Goal: Task Accomplishment & Management: Complete application form

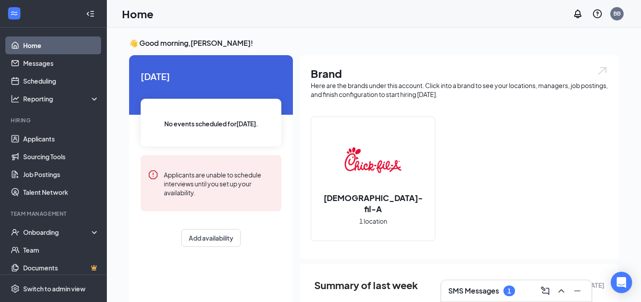
click at [505, 286] on div "SMS Messages 1" at bounding box center [481, 291] width 67 height 11
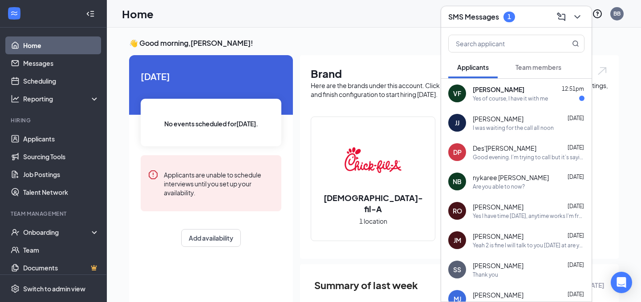
click at [506, 96] on div "Yes of course, I have it with me" at bounding box center [510, 99] width 75 height 8
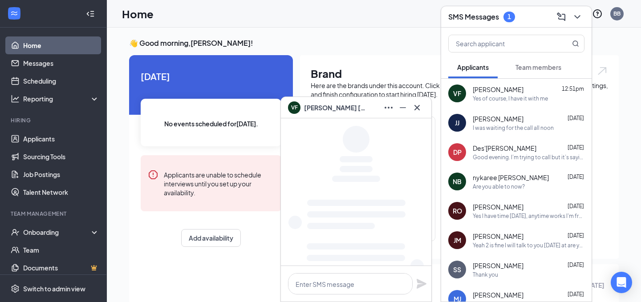
click at [532, 60] on button "Team members" at bounding box center [539, 67] width 64 height 22
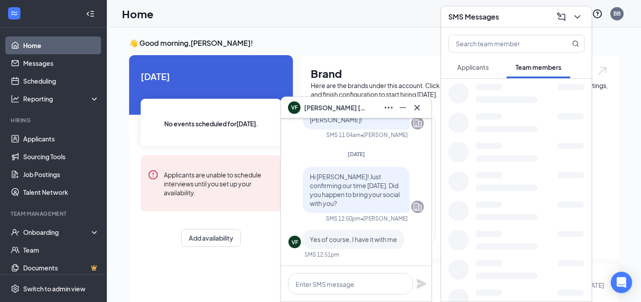
click at [485, 67] on span "Applicants" at bounding box center [473, 67] width 32 height 8
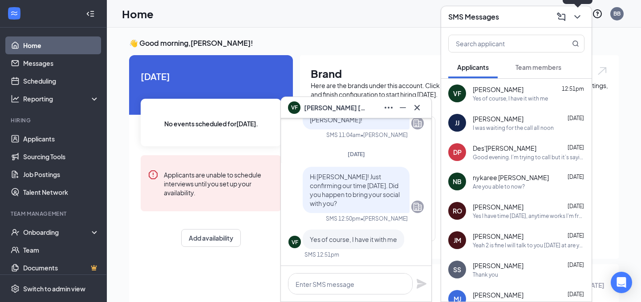
click at [580, 16] on icon "ChevronDown" at bounding box center [577, 17] width 11 height 11
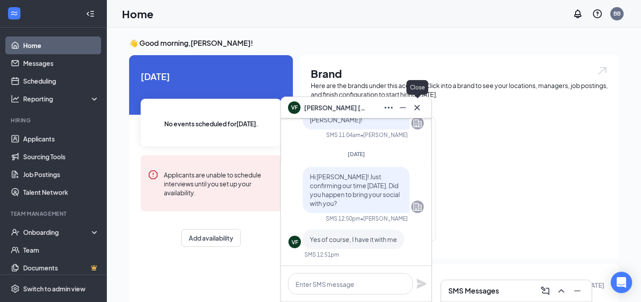
click at [418, 108] on icon "Cross" at bounding box center [417, 107] width 5 height 5
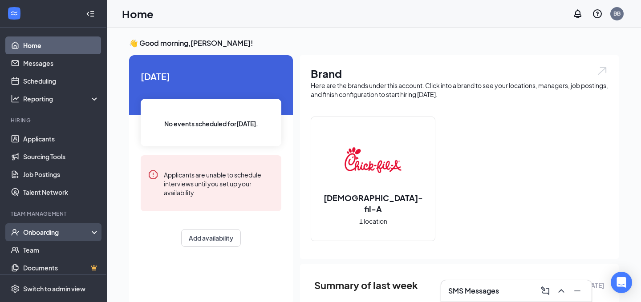
click at [39, 233] on div "Onboarding" at bounding box center [57, 232] width 69 height 9
click at [39, 248] on link "Overview" at bounding box center [61, 250] width 76 height 18
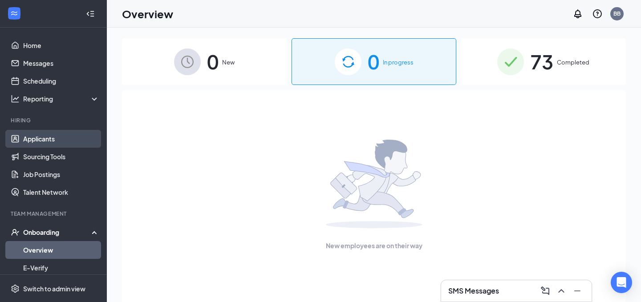
click at [67, 138] on link "Applicants" at bounding box center [61, 139] width 76 height 18
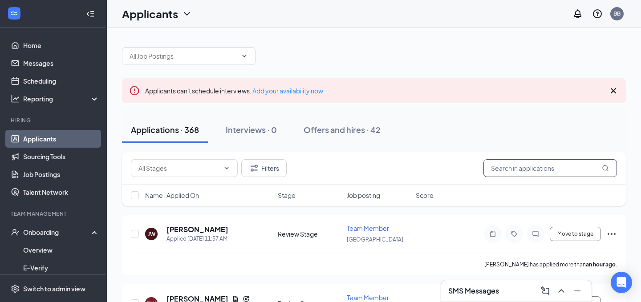
click at [549, 166] on input "text" at bounding box center [551, 168] width 134 height 18
type input "V"
click at [562, 129] on div "Applications · 368 Interviews · 0 Offers and hires · 42" at bounding box center [374, 130] width 504 height 27
click at [613, 90] on icon "Cross" at bounding box center [613, 90] width 5 height 5
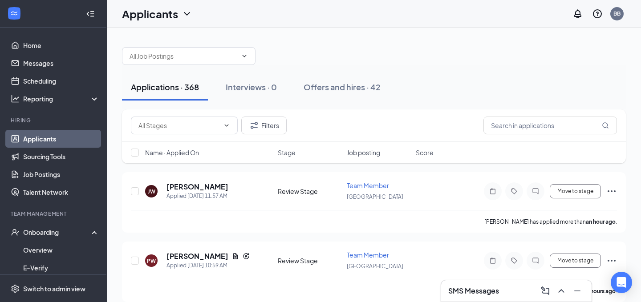
scroll to position [9, 0]
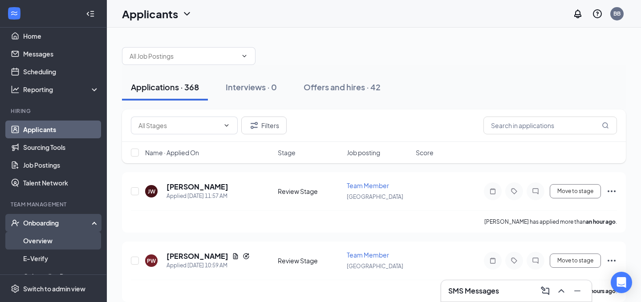
click at [55, 244] on link "Overview" at bounding box center [61, 241] width 76 height 18
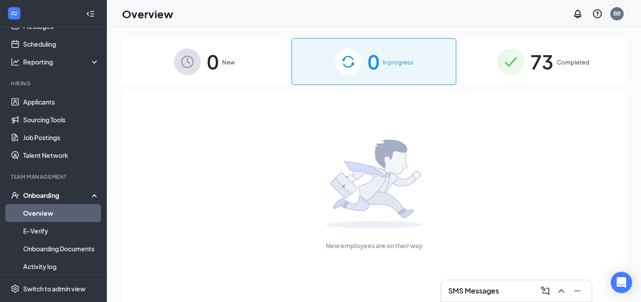
scroll to position [38, 0]
click at [71, 97] on link "Applicants" at bounding box center [61, 101] width 76 height 18
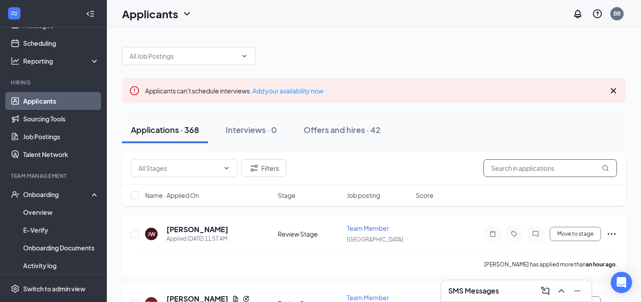
click at [506, 171] on input "text" at bounding box center [551, 168] width 134 height 18
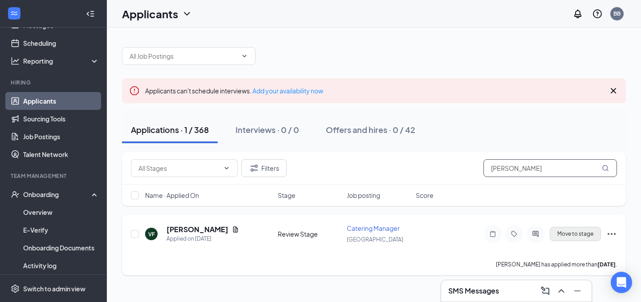
type input "[PERSON_NAME]"
click at [578, 231] on button "Move to stage" at bounding box center [575, 234] width 51 height 14
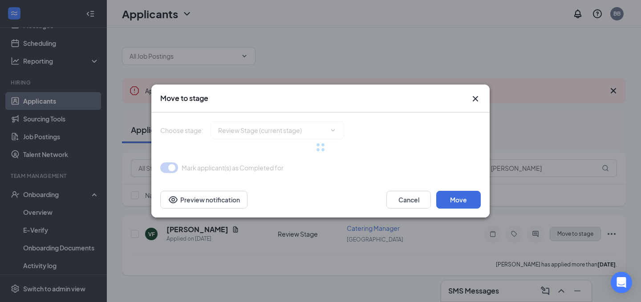
type input "Hiring Complete (final stage)"
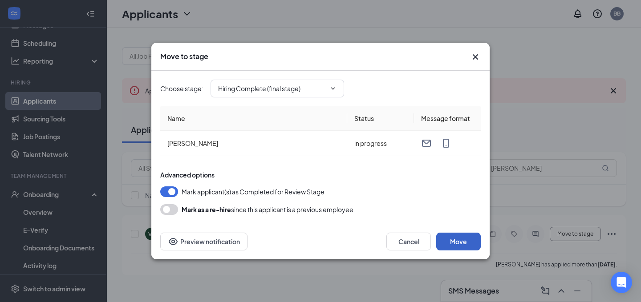
click at [454, 238] on button "Move" at bounding box center [458, 242] width 45 height 18
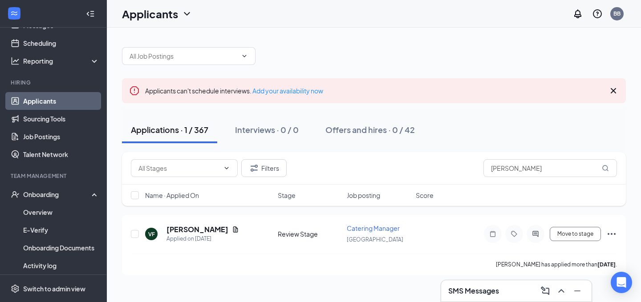
click at [615, 90] on icon "Cross" at bounding box center [613, 90] width 11 height 11
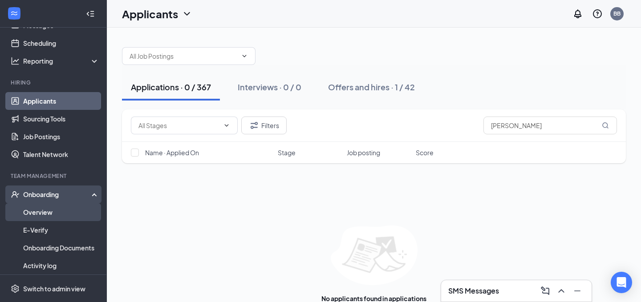
click at [49, 212] on link "Overview" at bounding box center [61, 212] width 76 height 18
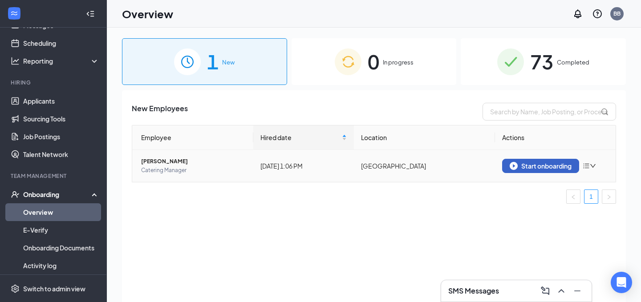
click at [542, 167] on div "Start onboarding" at bounding box center [541, 166] width 62 height 8
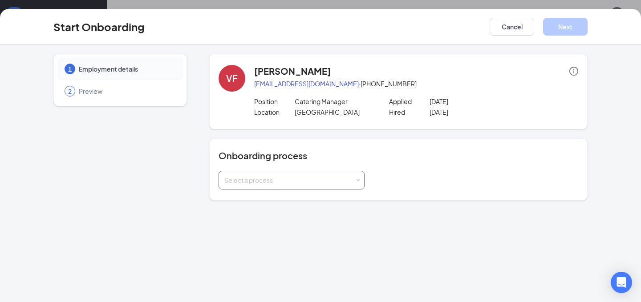
click at [269, 181] on div "Select a process" at bounding box center [289, 180] width 130 height 9
click at [262, 203] on li "New Team Member Onboarding" at bounding box center [292, 199] width 146 height 16
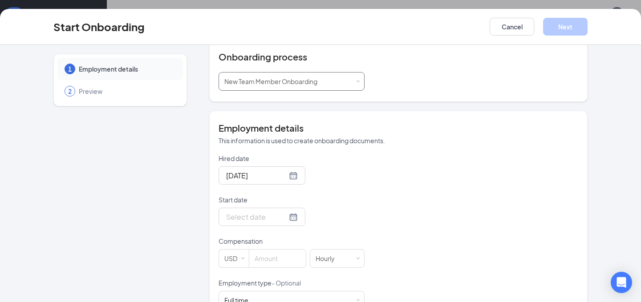
scroll to position [103, 0]
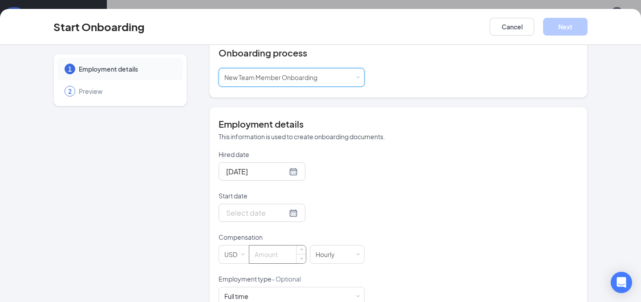
click at [263, 251] on input at bounding box center [277, 255] width 57 height 18
type input "17"
click at [376, 231] on div "Hired date [DATE] Start date Compensation USD 17 [DEMOGRAPHIC_DATA] Employment …" at bounding box center [399, 274] width 360 height 249
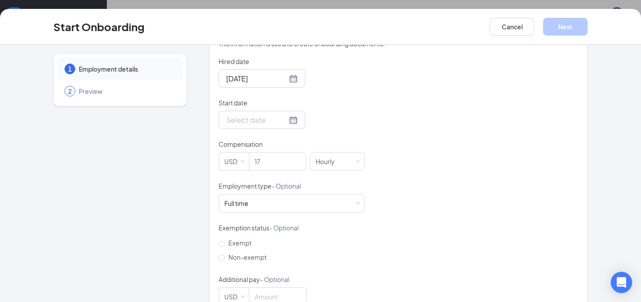
scroll to position [220, 0]
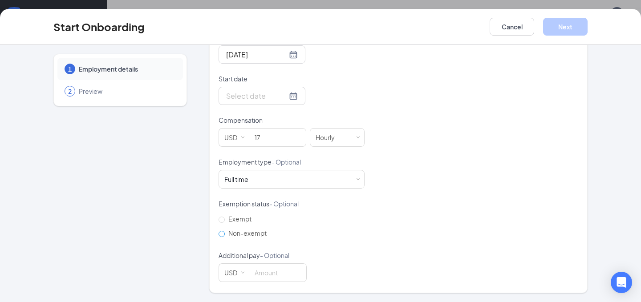
click at [236, 231] on span "Non-exempt" at bounding box center [247, 233] width 45 height 8
click at [225, 231] on input "Non-exempt" at bounding box center [222, 234] width 6 height 6
radio input "true"
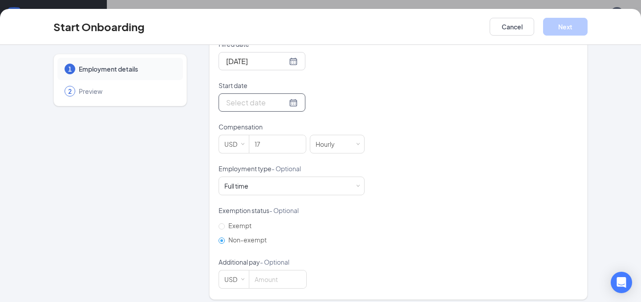
click at [281, 101] on div at bounding box center [262, 102] width 72 height 11
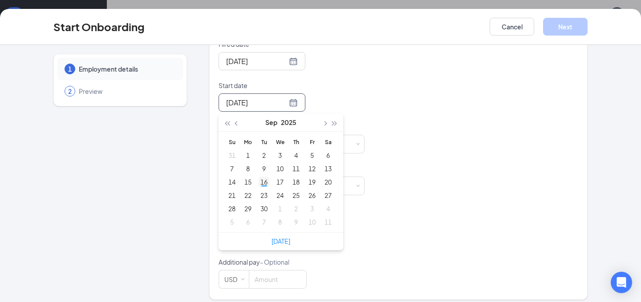
type input "[DATE]"
click at [263, 183] on div "16" at bounding box center [264, 182] width 11 height 11
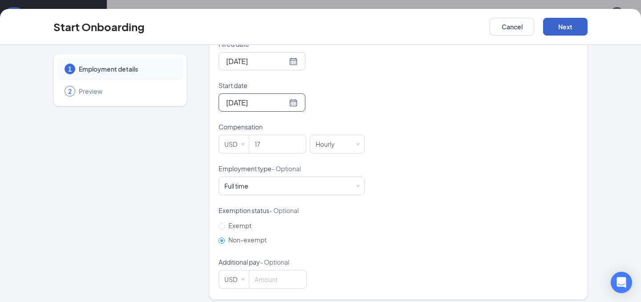
click at [558, 29] on button "Next" at bounding box center [565, 27] width 45 height 18
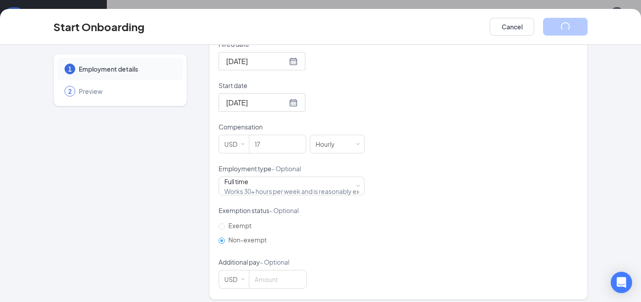
scroll to position [12, 0]
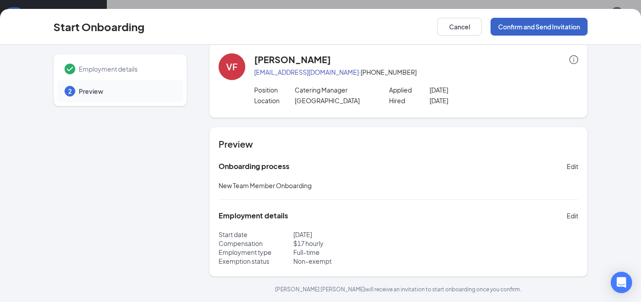
click at [541, 29] on button "Confirm and Send Invitation" at bounding box center [539, 27] width 97 height 18
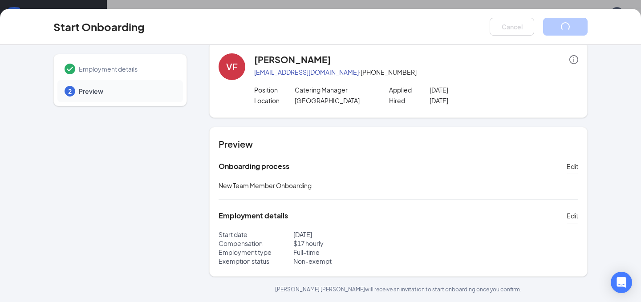
scroll to position [0, 0]
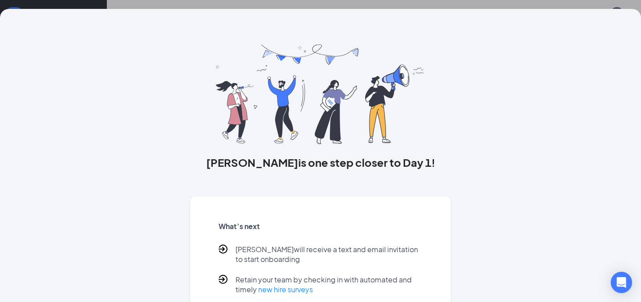
click at [391, 4] on div "[PERSON_NAME] is one step closer to Day 1! What’s next [PERSON_NAME] will recei…" at bounding box center [320, 151] width 641 height 302
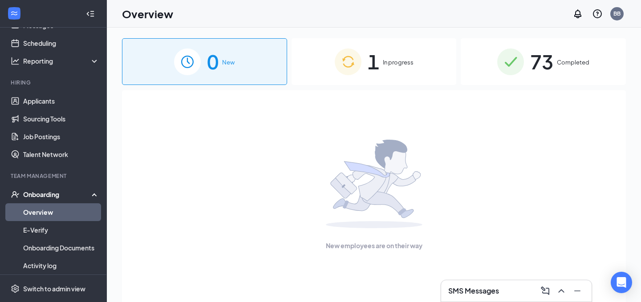
click at [384, 74] on div "1 In progress" at bounding box center [374, 61] width 165 height 47
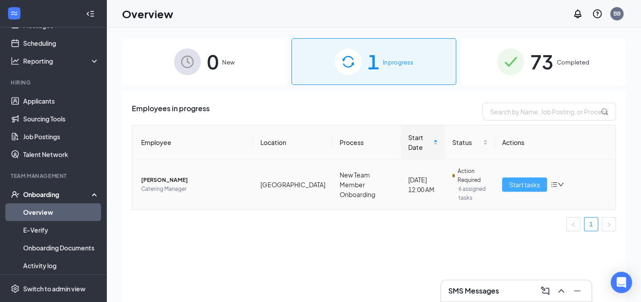
click at [535, 187] on span "Start tasks" at bounding box center [524, 185] width 31 height 10
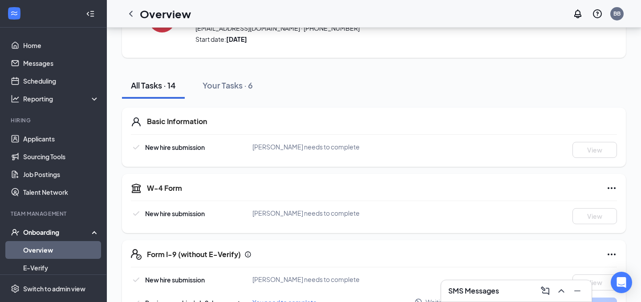
scroll to position [50, 0]
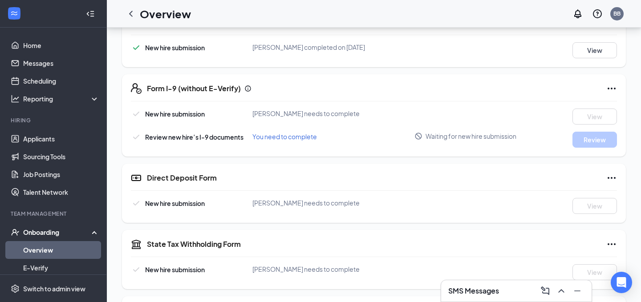
scroll to position [233, 0]
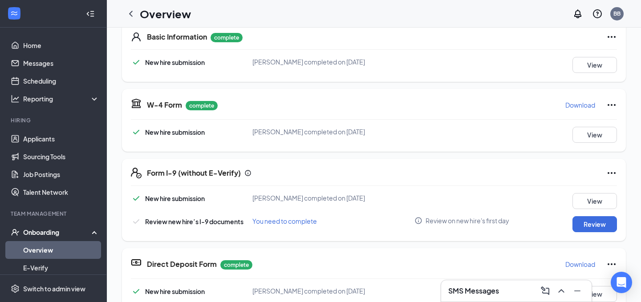
scroll to position [159, 0]
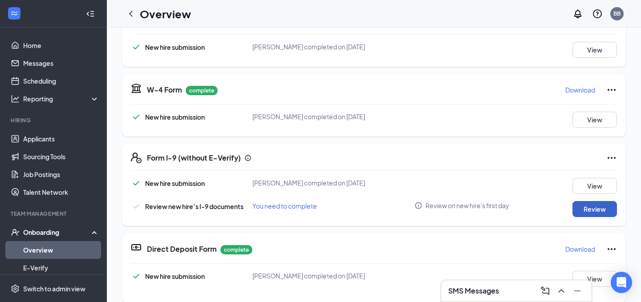
click at [590, 216] on button "Review" at bounding box center [595, 209] width 45 height 16
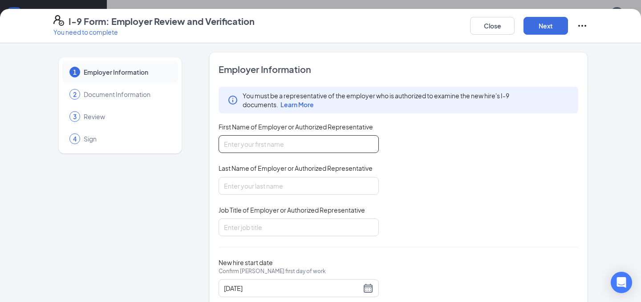
click at [265, 149] on input "First Name of Employer or Authorized Representative" at bounding box center [299, 144] width 160 height 18
type input "Blake"
type input "Burnette"
type input "o"
type input "Owner"
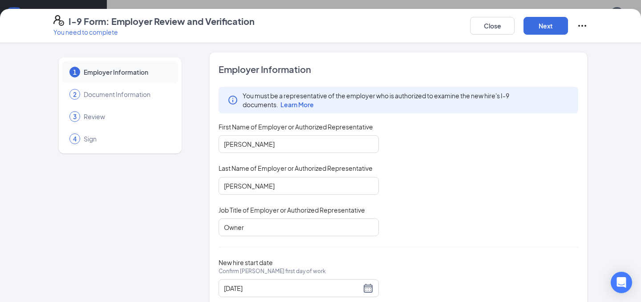
click at [382, 217] on div "You must be a representative of the employer who is authorized to examine the n…" at bounding box center [399, 162] width 360 height 150
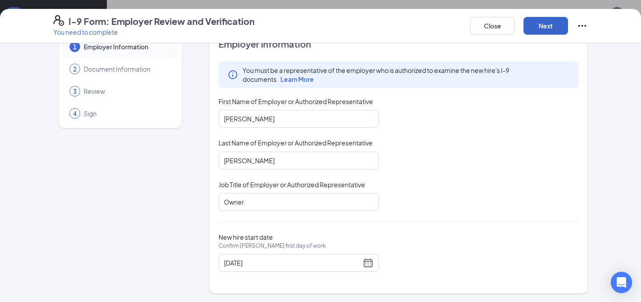
click at [541, 30] on button "Next" at bounding box center [546, 26] width 45 height 18
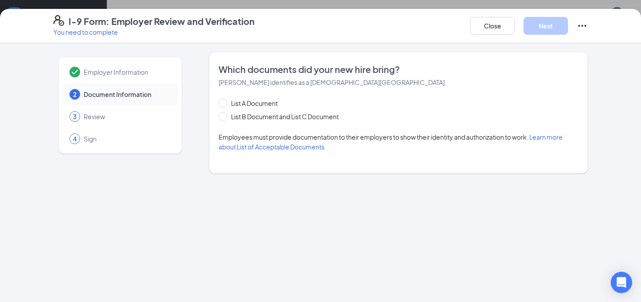
scroll to position [0, 0]
click at [221, 114] on input "List B Document and List C Document" at bounding box center [222, 115] width 6 height 6
radio input "true"
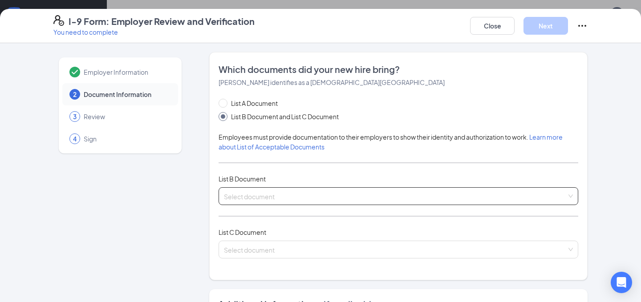
click at [281, 197] on input "search" at bounding box center [395, 194] width 343 height 13
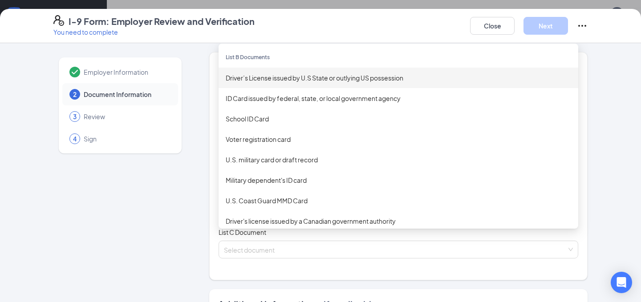
click at [411, 74] on div "Driver’s License issued by U.S State or outlying US possession" at bounding box center [399, 78] width 346 height 10
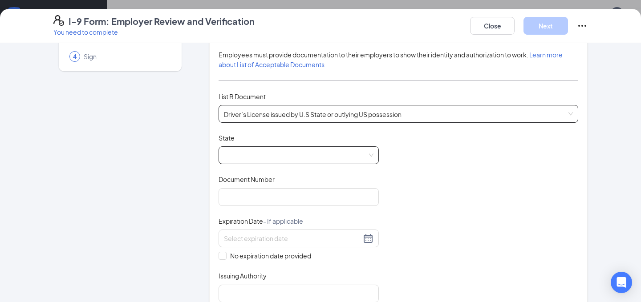
scroll to position [85, 0]
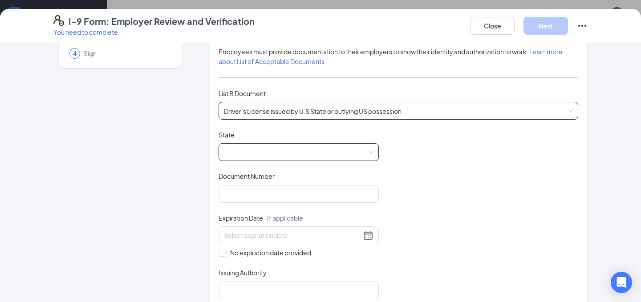
click at [298, 151] on span at bounding box center [299, 152] width 150 height 17
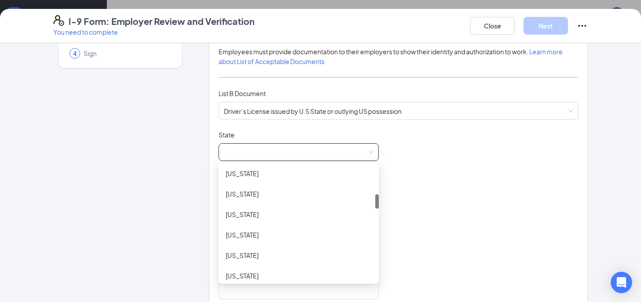
scroll to position [232, 0]
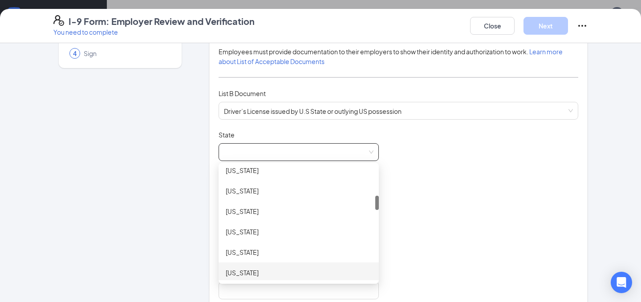
click at [253, 273] on div "Indiana" at bounding box center [299, 273] width 146 height 10
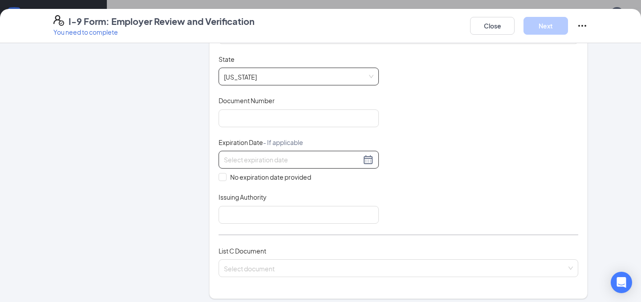
scroll to position [177, 0]
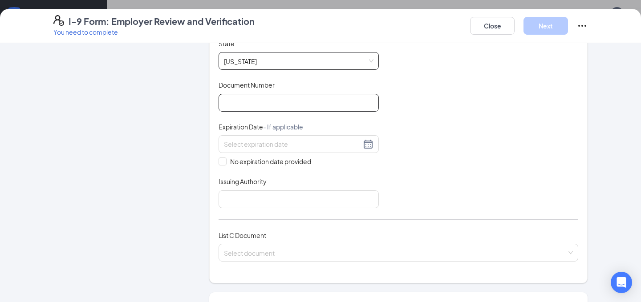
click at [281, 101] on input "Document Number" at bounding box center [299, 103] width 160 height 18
type input "9370730237"
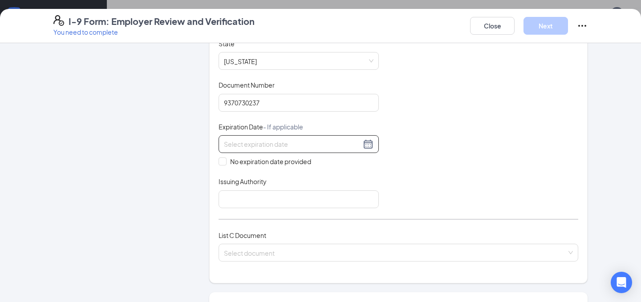
click at [292, 145] on input at bounding box center [292, 144] width 137 height 10
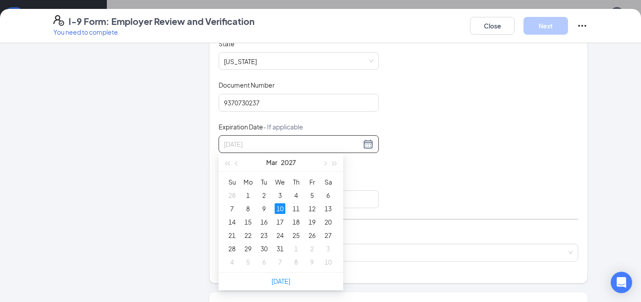
click at [281, 208] on div "10" at bounding box center [280, 208] width 11 height 11
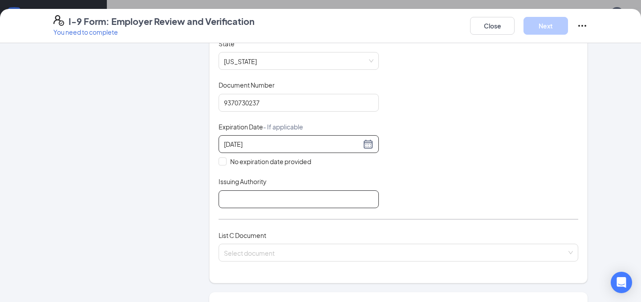
type input "03/10/2027"
click at [270, 203] on input "Issuing Authority" at bounding box center [299, 200] width 160 height 18
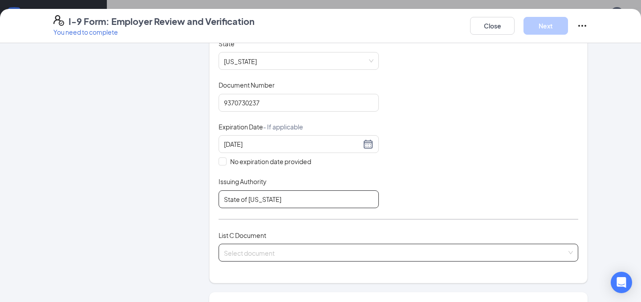
type input "State of Indiana"
click at [280, 249] on input "search" at bounding box center [395, 250] width 343 height 13
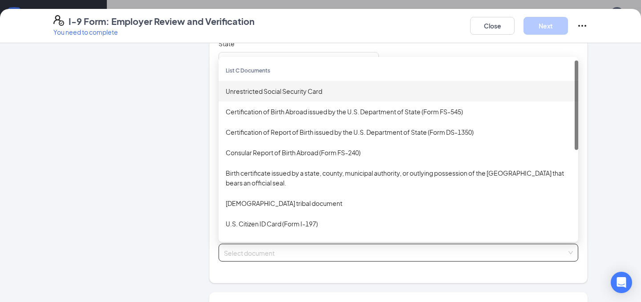
click at [276, 94] on div "Unrestricted Social Security Card" at bounding box center [399, 91] width 346 height 10
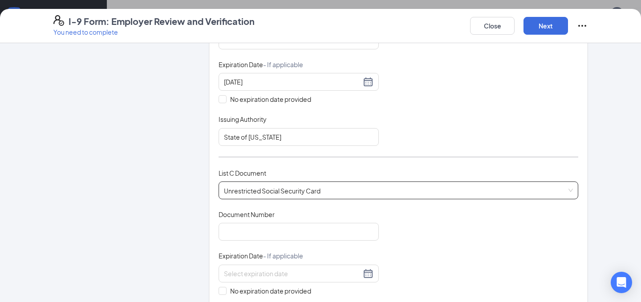
scroll to position [255, 0]
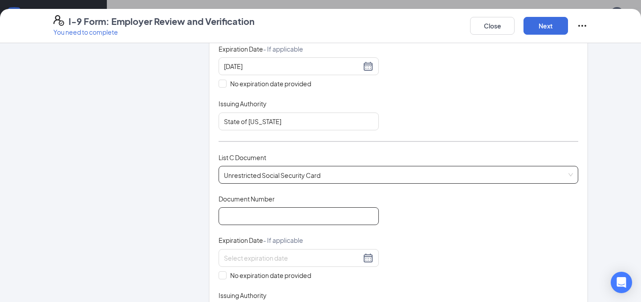
click at [271, 212] on input "Document Number" at bounding box center [299, 217] width 160 height 18
type input "317295683"
click at [409, 229] on div "Document Title Unrestricted Social Security Card Document Number 317295683 Expi…" at bounding box center [399, 258] width 360 height 127
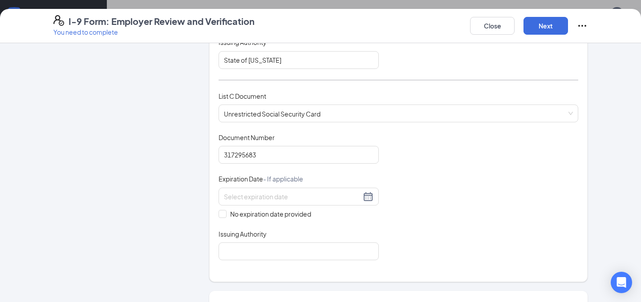
scroll to position [321, 0]
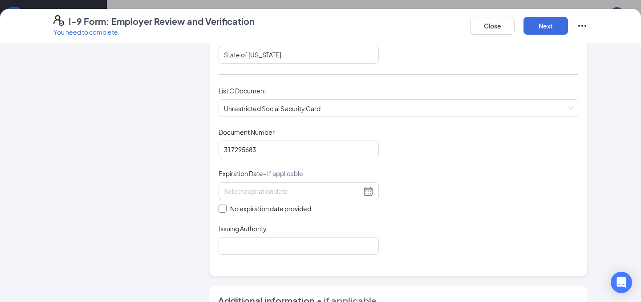
click at [225, 206] on span at bounding box center [223, 209] width 8 height 8
click at [225, 206] on input "No expiration date provided" at bounding box center [222, 208] width 6 height 6
checkbox input "true"
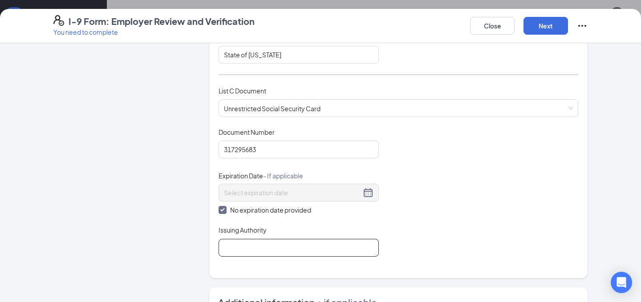
click at [236, 244] on input "Issuing Authority" at bounding box center [299, 248] width 160 height 18
type input "Social Security Administration"
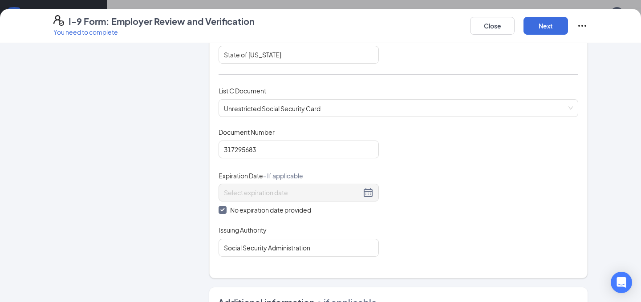
click at [418, 250] on div "Document Title Unrestricted Social Security Card Document Number 317295683 Expi…" at bounding box center [399, 192] width 360 height 129
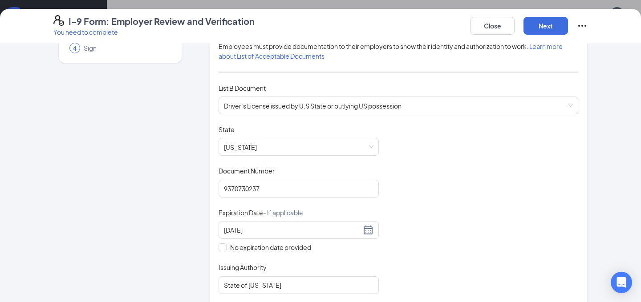
scroll to position [0, 0]
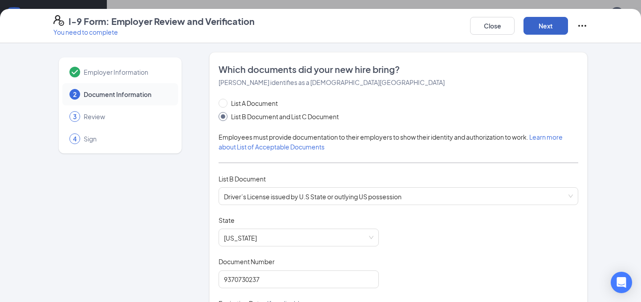
click at [547, 27] on button "Next" at bounding box center [546, 26] width 45 height 18
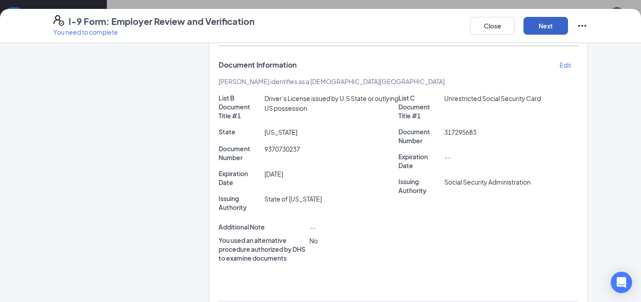
scroll to position [218, 0]
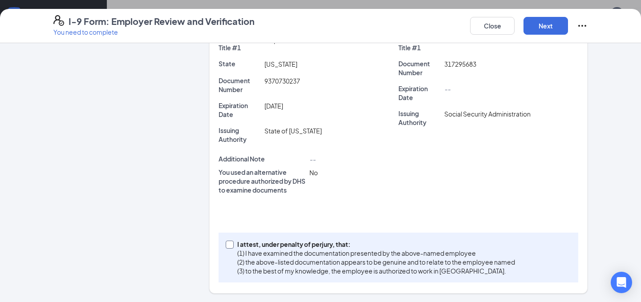
click at [232, 242] on input "I attest, under penalty of perjury, that: (1) I have examined the documentation…" at bounding box center [229, 244] width 6 height 6
checkbox input "true"
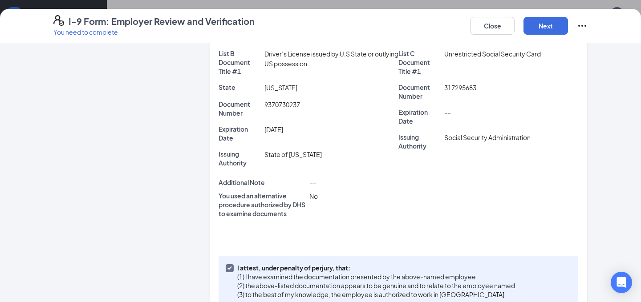
scroll to position [0, 0]
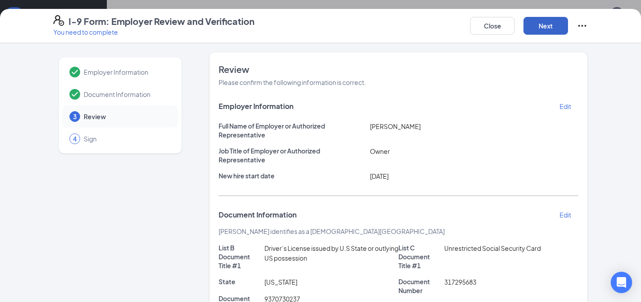
click at [539, 24] on button "Next" at bounding box center [546, 26] width 45 height 18
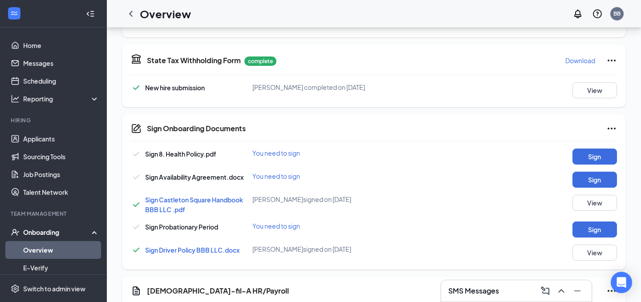
scroll to position [267, 0]
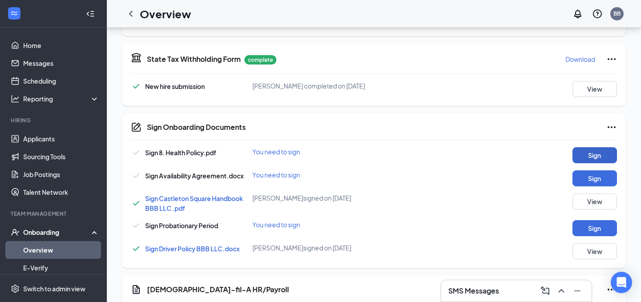
click at [596, 154] on button "Sign" at bounding box center [595, 155] width 45 height 16
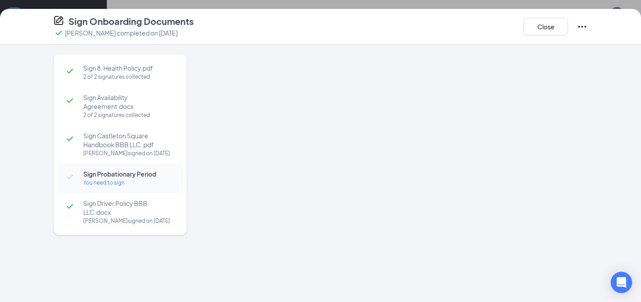
scroll to position [203, 0]
click at [107, 183] on div "You need to sign" at bounding box center [128, 183] width 91 height 9
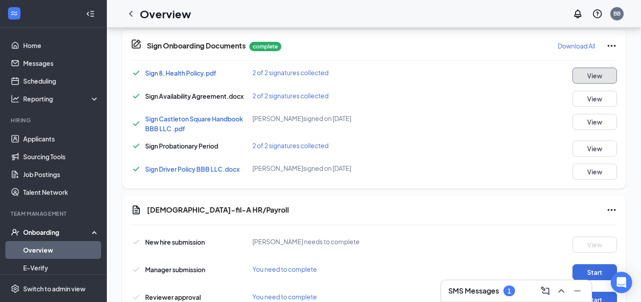
scroll to position [505, 0]
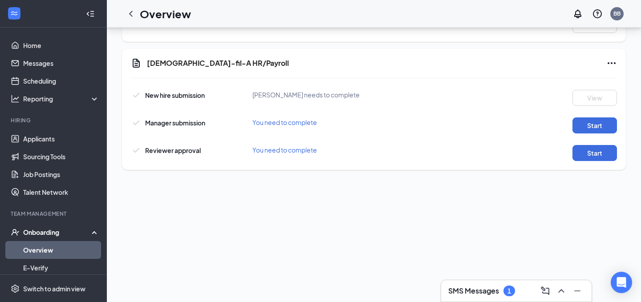
click at [488, 285] on div "SMS Messages 1" at bounding box center [516, 291] width 136 height 14
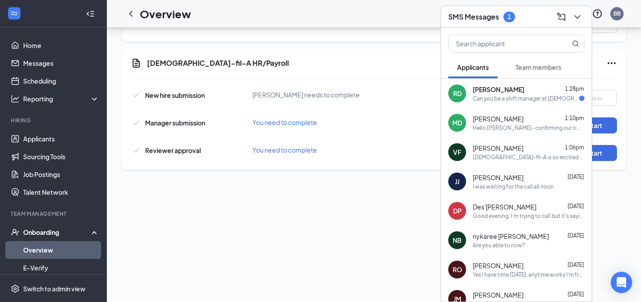
click at [493, 100] on div "Can you be a shift manager at 14 years old?" at bounding box center [526, 99] width 106 height 8
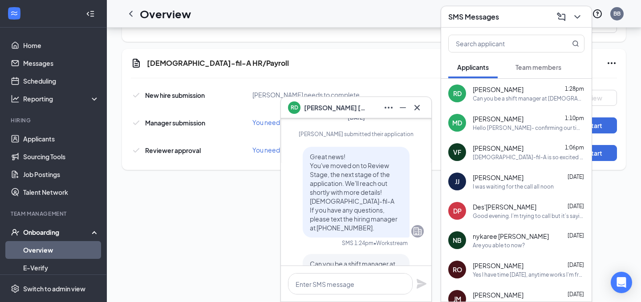
scroll to position [0, 0]
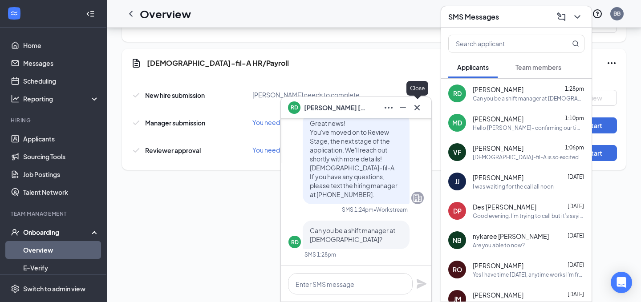
click at [418, 105] on icon "Cross" at bounding box center [417, 107] width 11 height 11
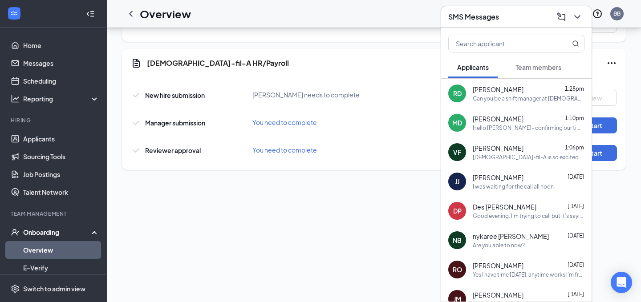
click at [527, 19] on div "SMS Messages" at bounding box center [516, 17] width 136 height 14
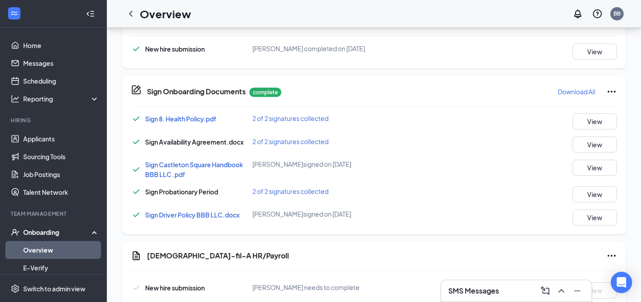
scroll to position [545, 0]
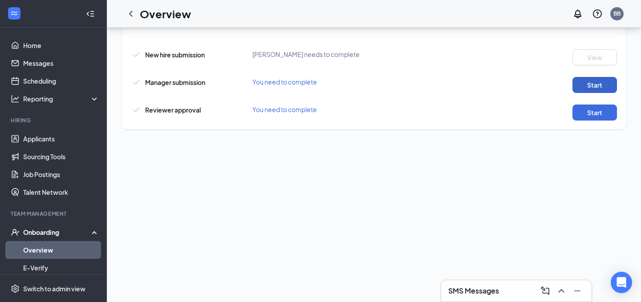
click at [598, 88] on button "Start" at bounding box center [595, 85] width 45 height 16
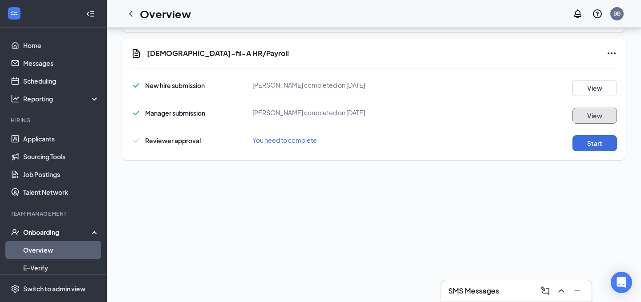
scroll to position [120, 0]
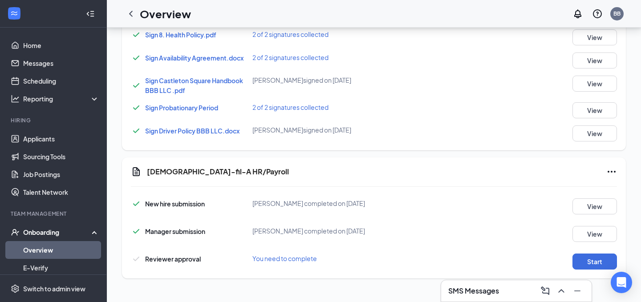
scroll to position [545, 0]
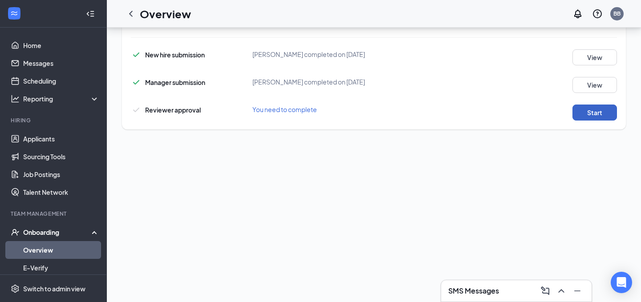
click at [599, 114] on button "Start" at bounding box center [595, 113] width 45 height 16
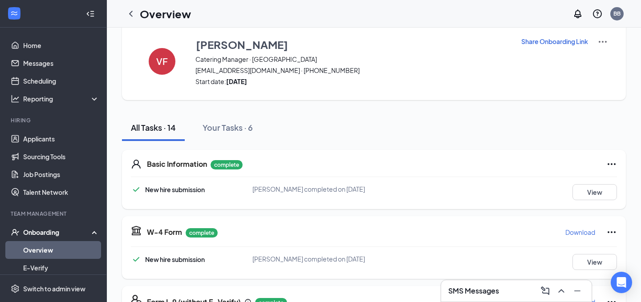
scroll to position [0, 0]
